Goal: Check status: Check status

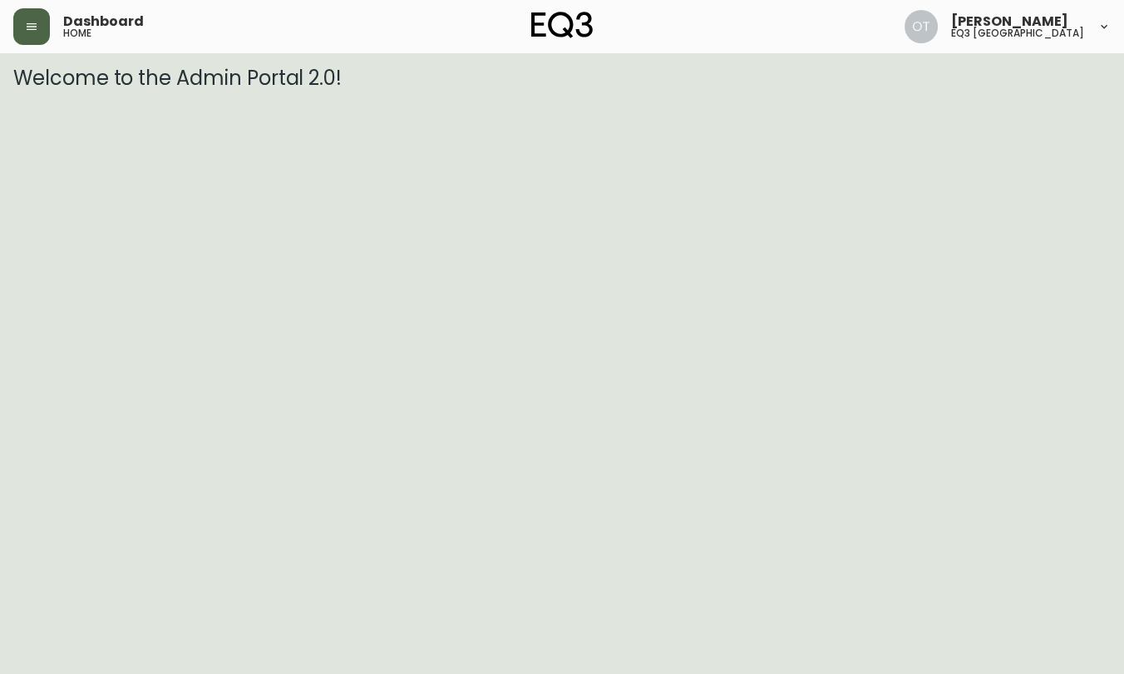
click at [37, 33] on button "button" at bounding box center [31, 26] width 37 height 37
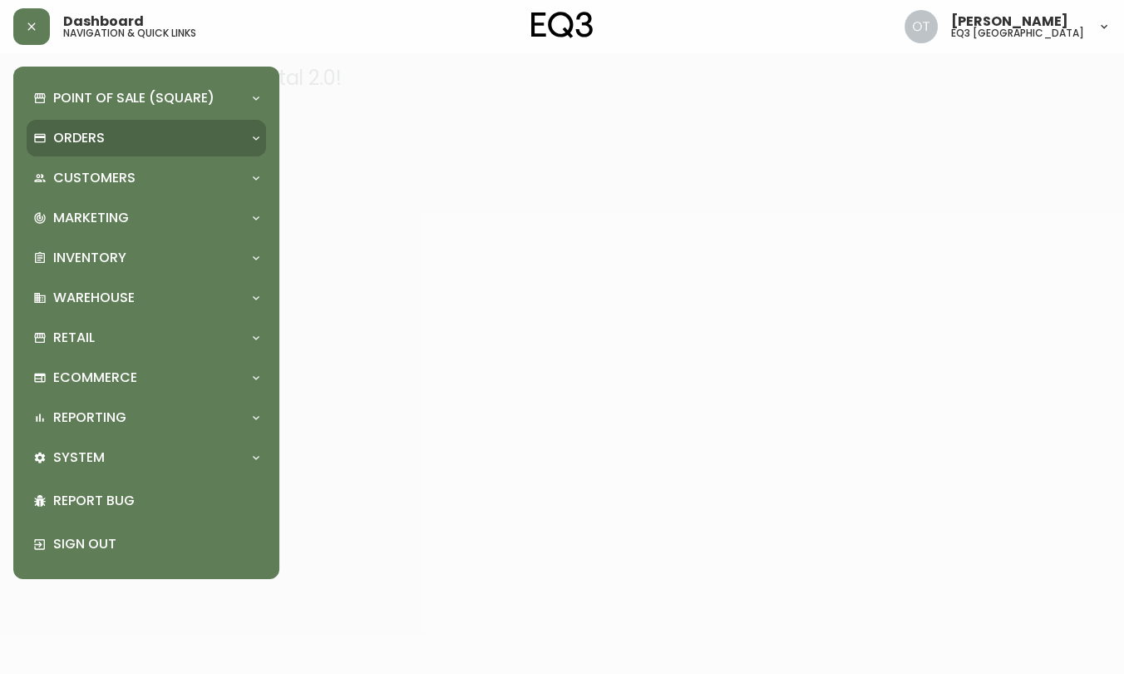
click at [81, 133] on p "Orders" at bounding box center [79, 138] width 52 height 18
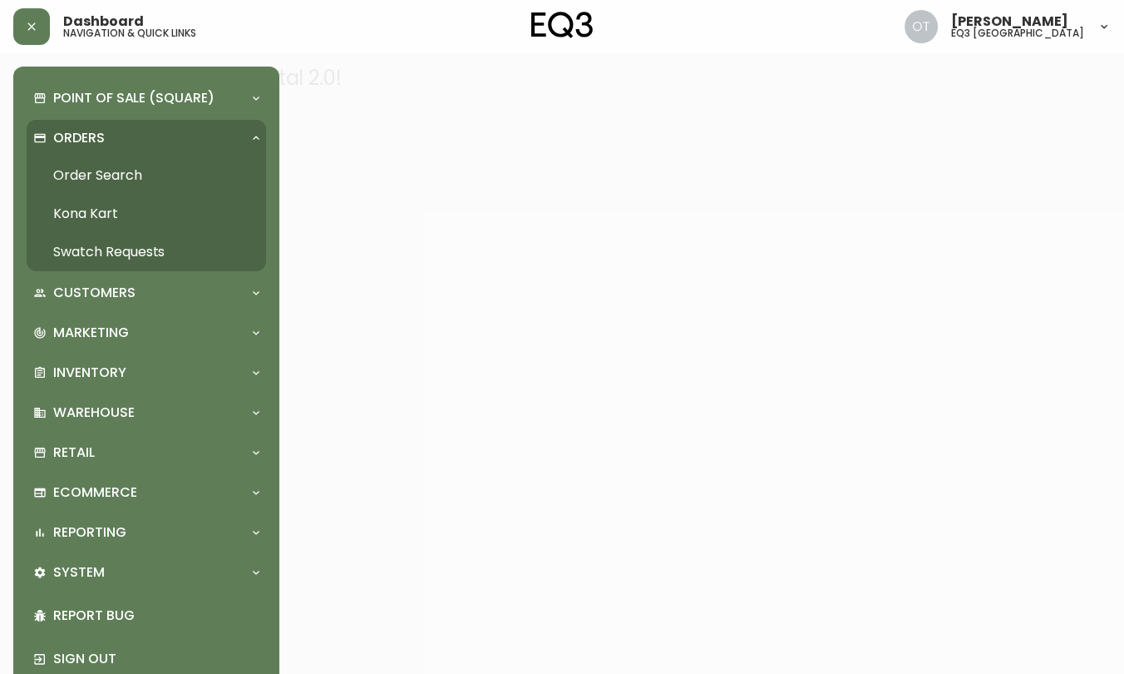
click at [107, 171] on link "Order Search" at bounding box center [147, 175] width 240 height 38
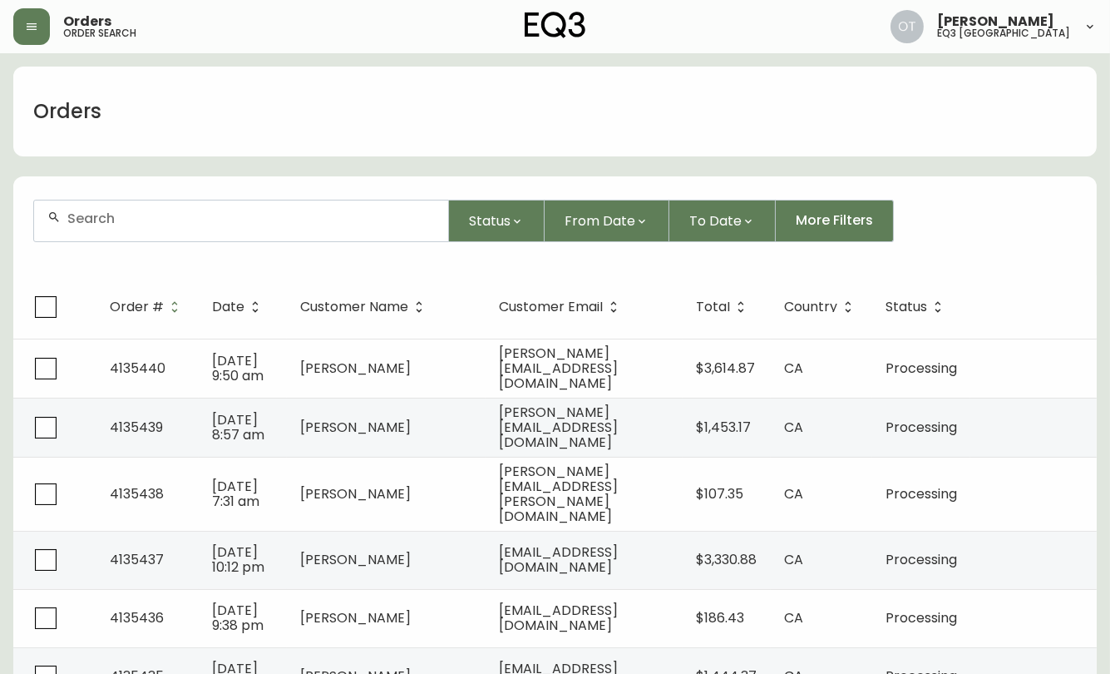
click at [131, 230] on div at bounding box center [241, 220] width 414 height 41
paste input "4134897"
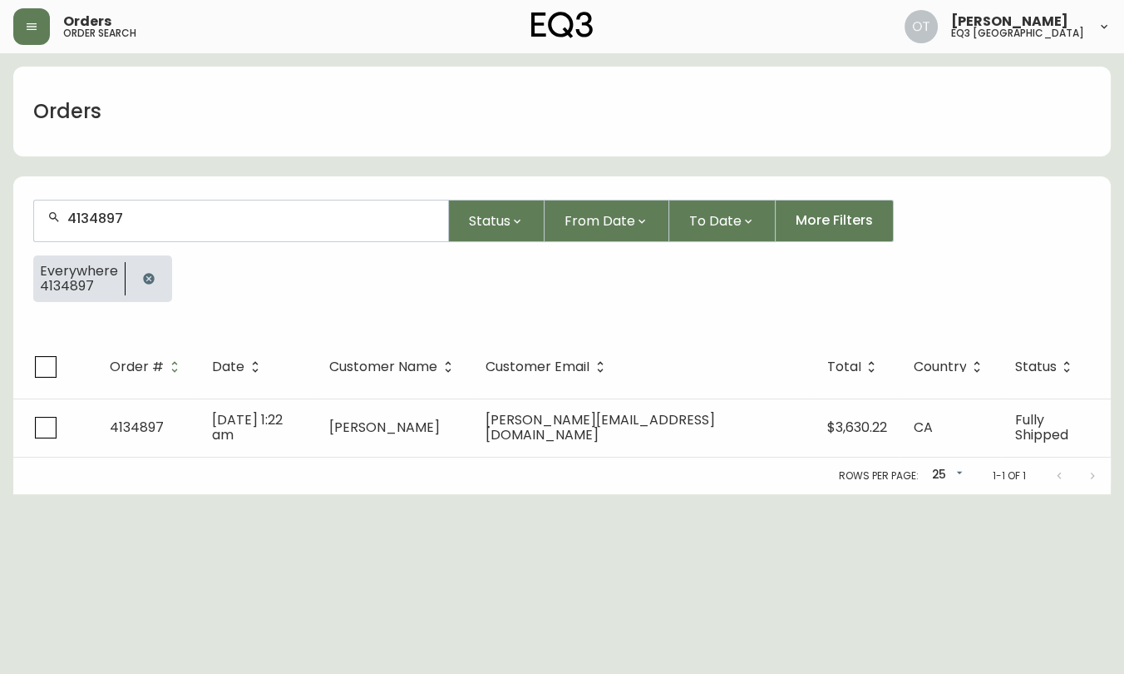
type input "4134897"
click at [55, 141] on div "Orders" at bounding box center [562, 112] width 1098 height 90
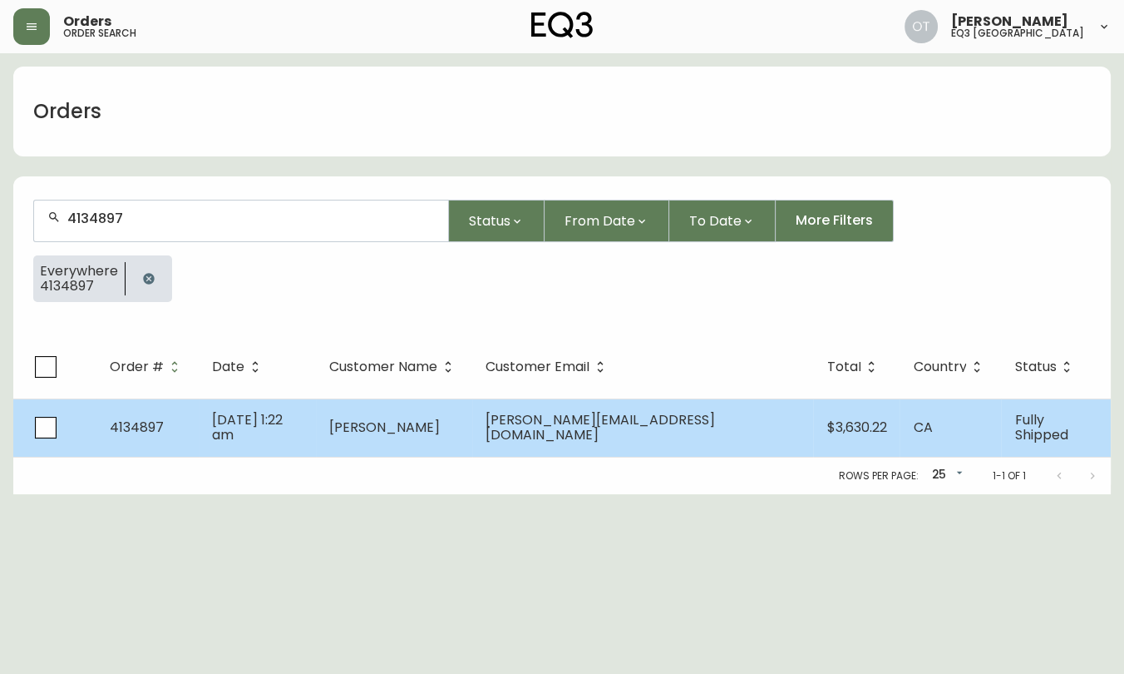
click at [283, 434] on span "[DATE] 1:22 am" at bounding box center [247, 427] width 71 height 34
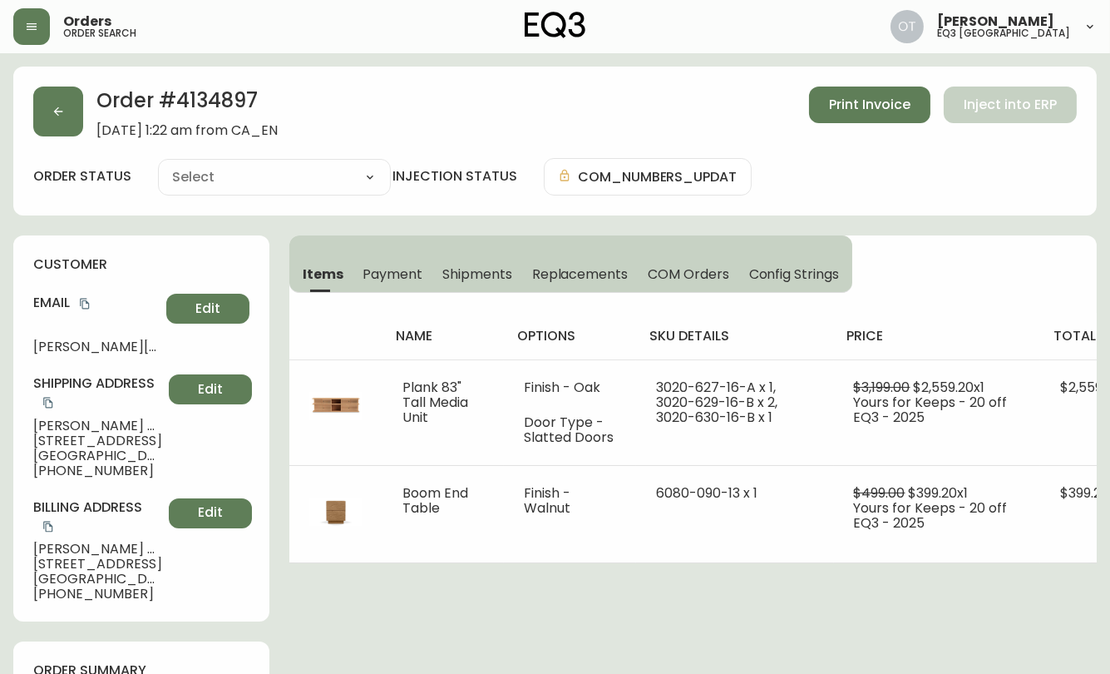
type input "Fully Shipped"
select select "FULLY_SHIPPED"
click at [44, 22] on button "button" at bounding box center [31, 26] width 37 height 37
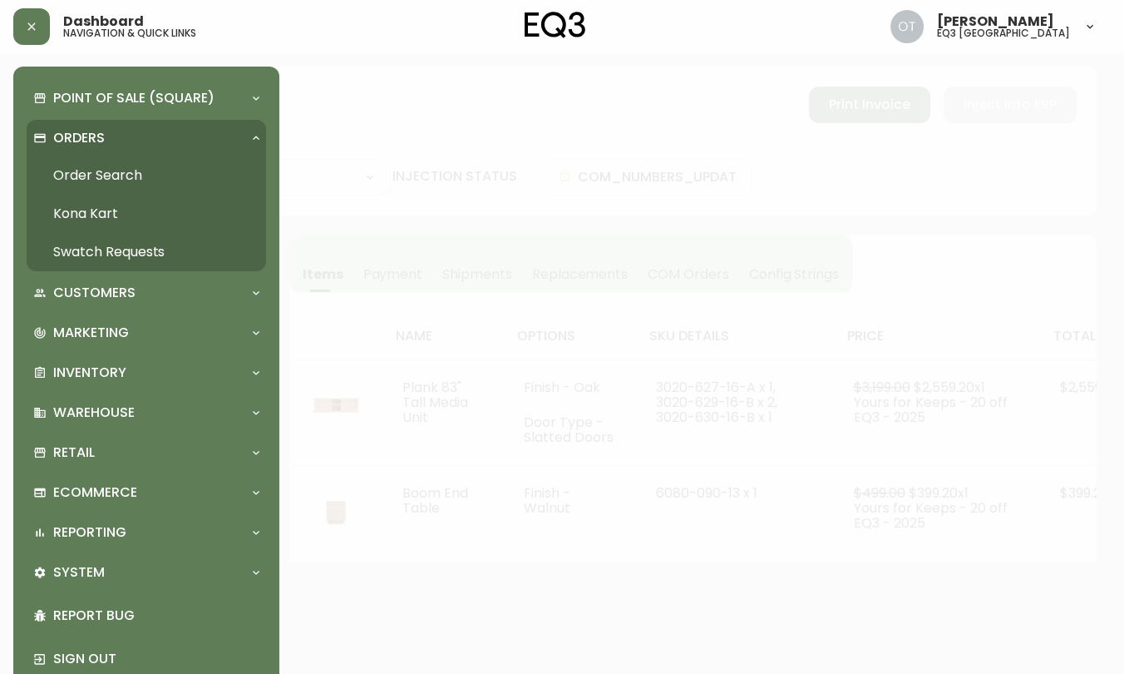
click at [104, 175] on link "Order Search" at bounding box center [147, 175] width 240 height 38
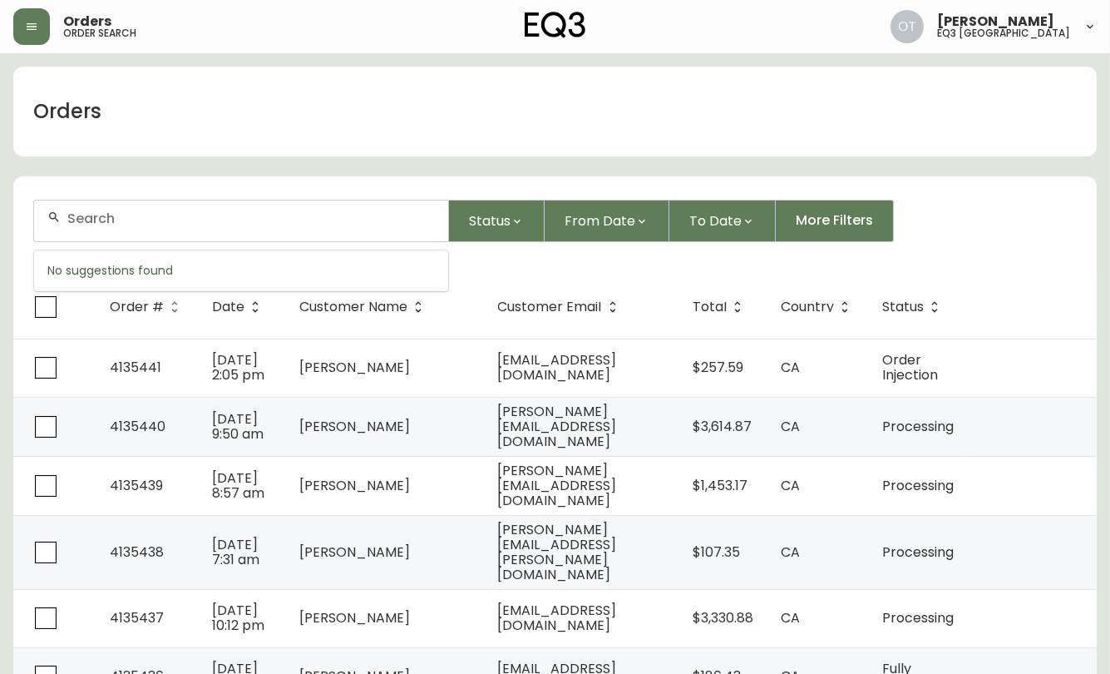
click at [272, 225] on input "text" at bounding box center [251, 218] width 368 height 16
paste input "4135354"
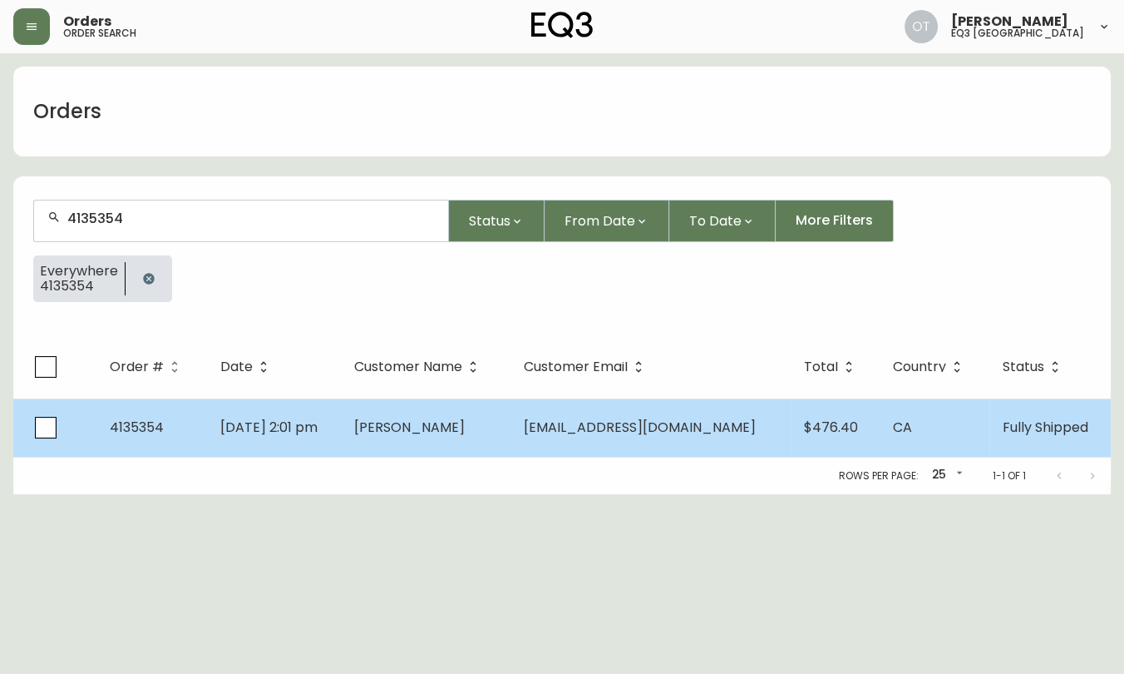
type input "4135354"
click at [250, 412] on td "[DATE] 2:01 pm" at bounding box center [274, 427] width 134 height 58
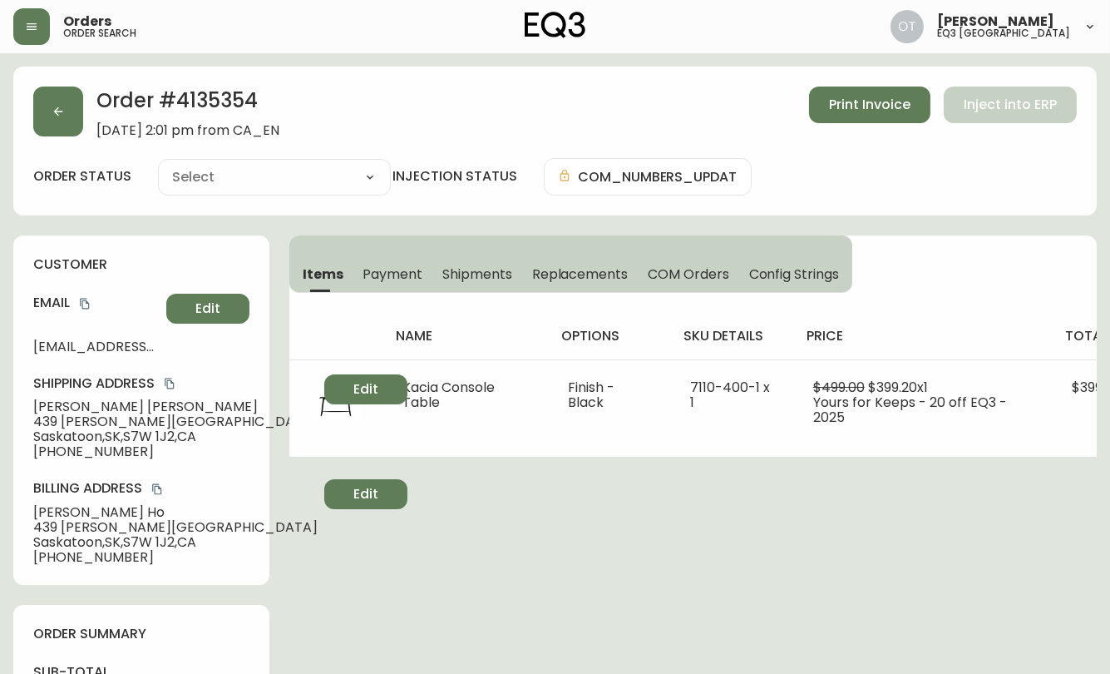
type input "Fully Shipped"
select select "FULLY_SHIPPED"
click at [47, 122] on button "button" at bounding box center [58, 111] width 50 height 50
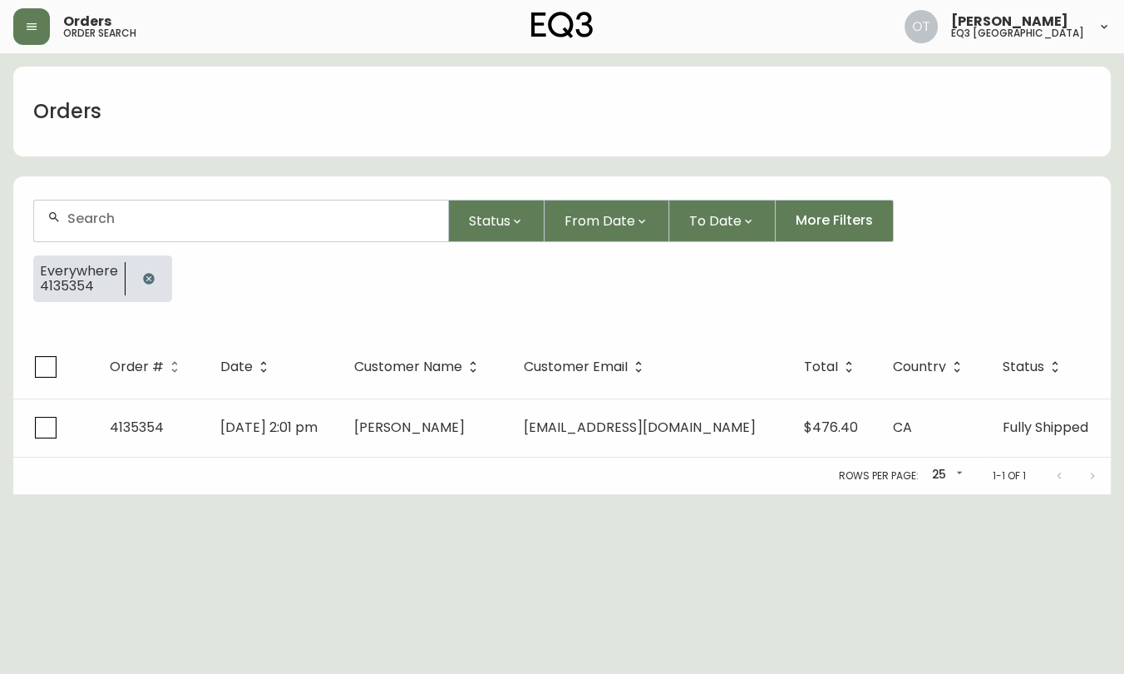
click at [100, 220] on input "text" at bounding box center [251, 218] width 368 height 16
paste input "4135354"
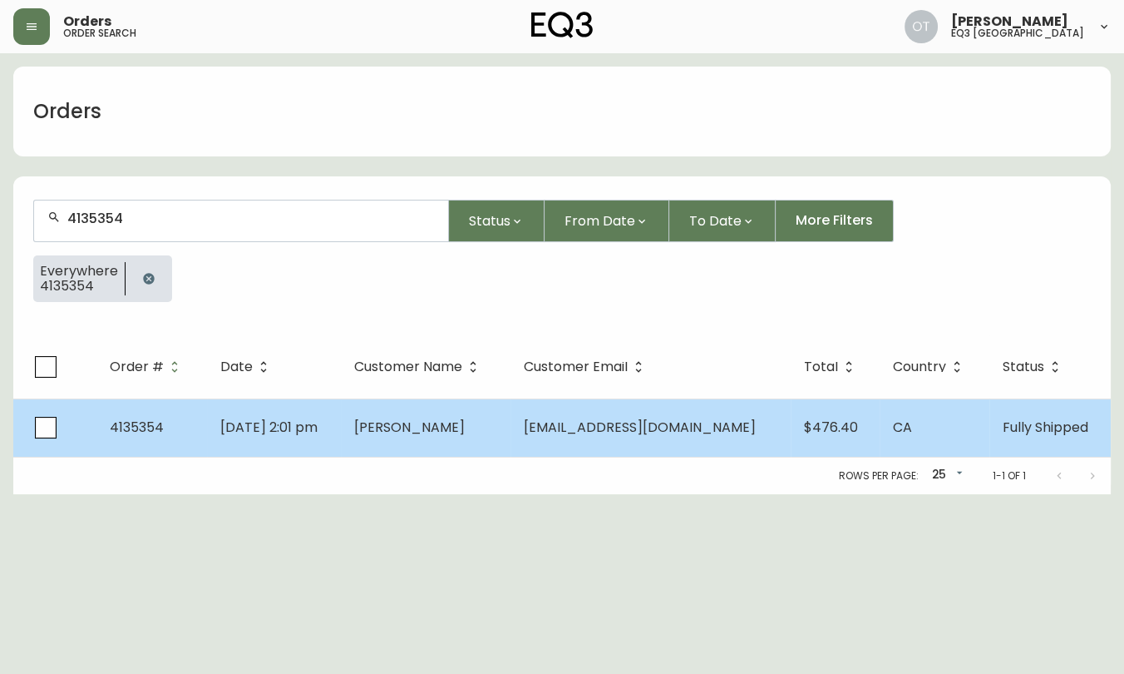
type input "4135354"
click at [177, 442] on td "4135354" at bounding box center [151, 427] width 111 height 58
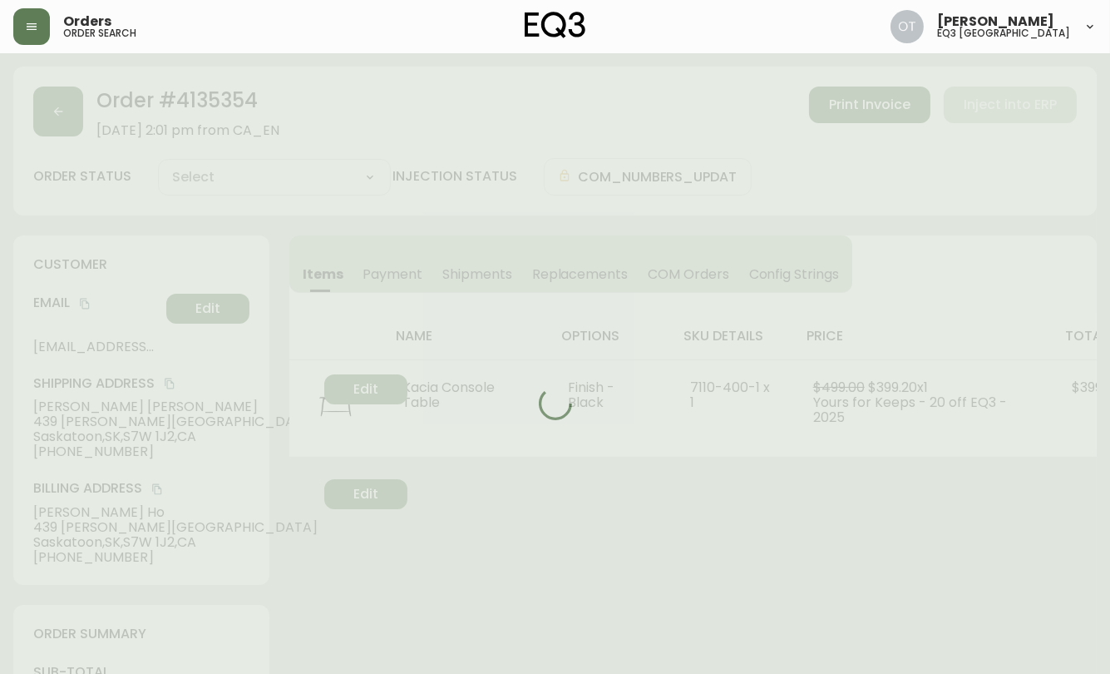
type input "Fully Shipped"
select select "FULLY_SHIPPED"
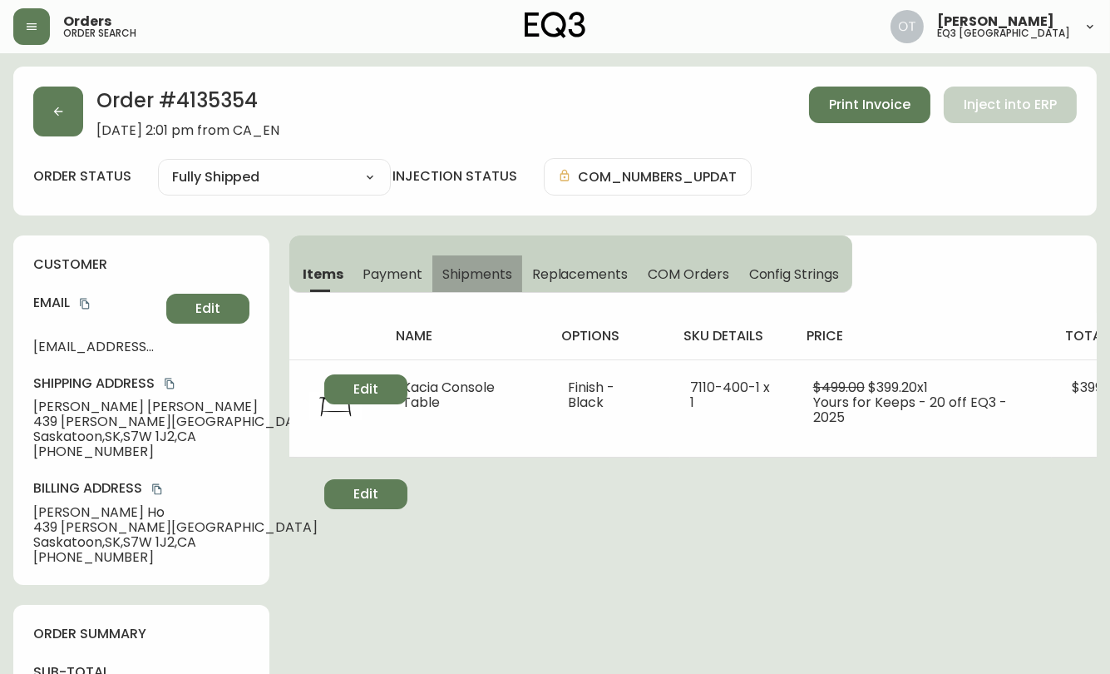
click at [474, 275] on span "Shipments" at bounding box center [477, 273] width 70 height 17
